Goal: Register for event/course

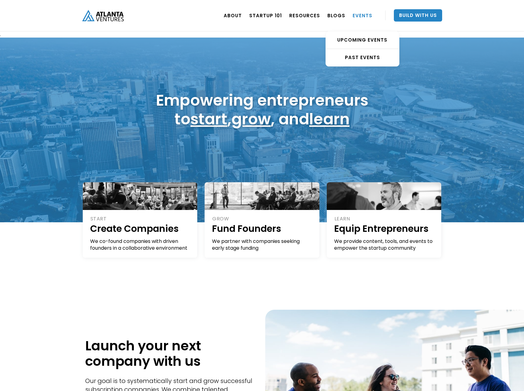
click at [361, 17] on link "EVENTS" at bounding box center [362, 15] width 20 height 17
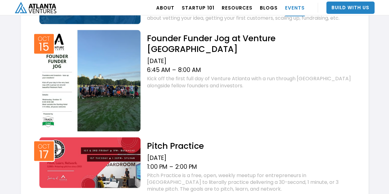
scroll to position [492, 0]
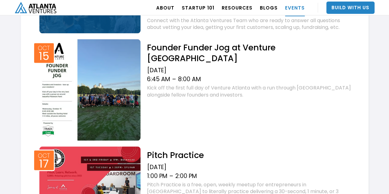
click at [179, 52] on h2 "Founder Funder Jog at Venture [GEOGRAPHIC_DATA]" at bounding box center [250, 53] width 206 height 22
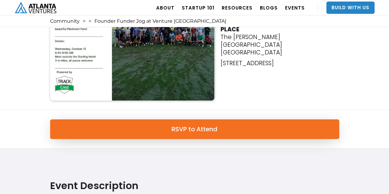
scroll to position [62, 0]
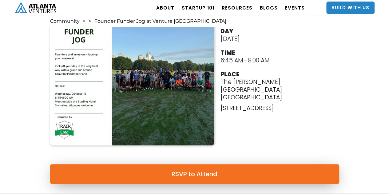
click at [189, 173] on link "RSVP to Attend" at bounding box center [194, 174] width 289 height 20
